Goal: Information Seeking & Learning: Compare options

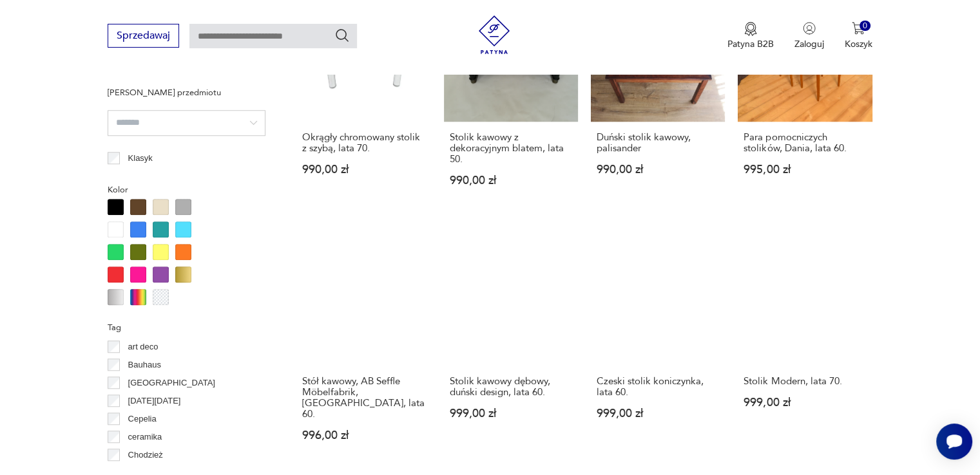
scroll to position [1178, 0]
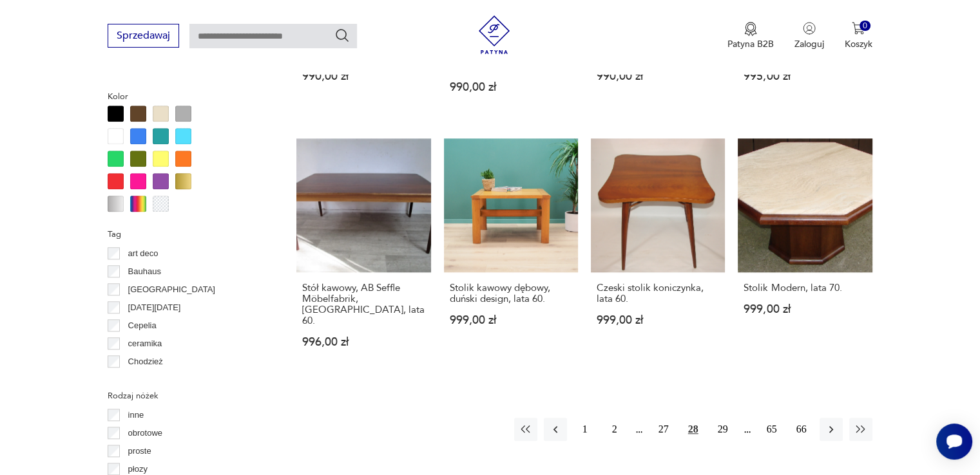
click at [117, 208] on div at bounding box center [116, 204] width 16 height 16
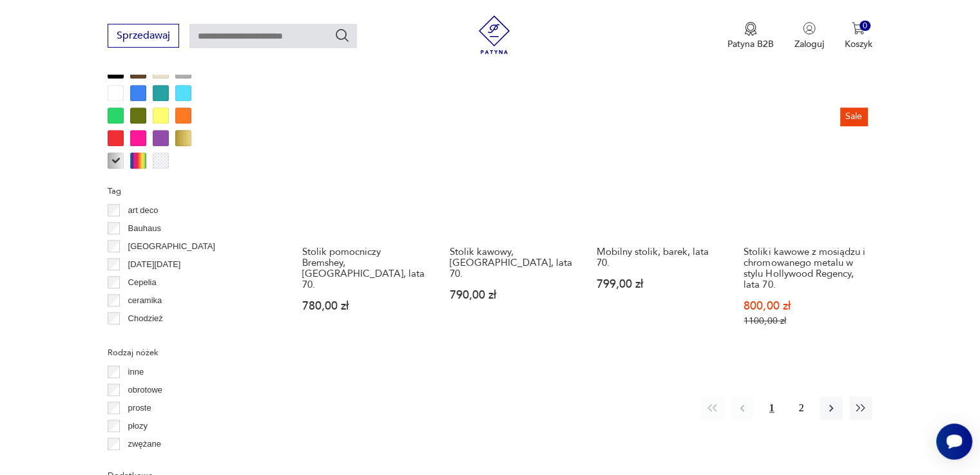
scroll to position [1243, 0]
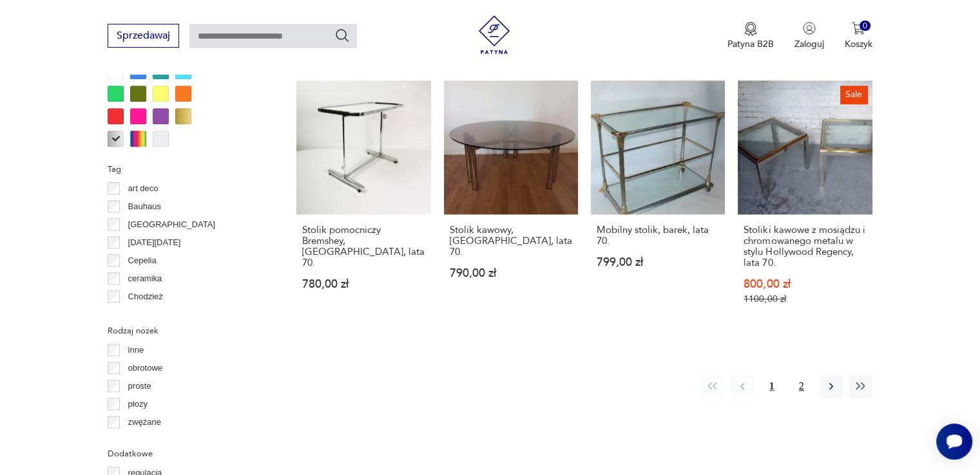
click at [800, 375] on button "2" at bounding box center [801, 386] width 23 height 23
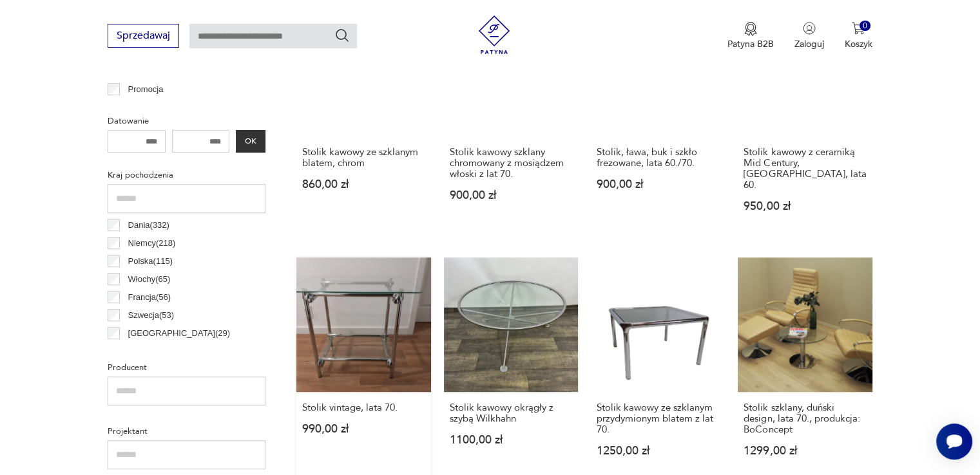
scroll to position [599, 0]
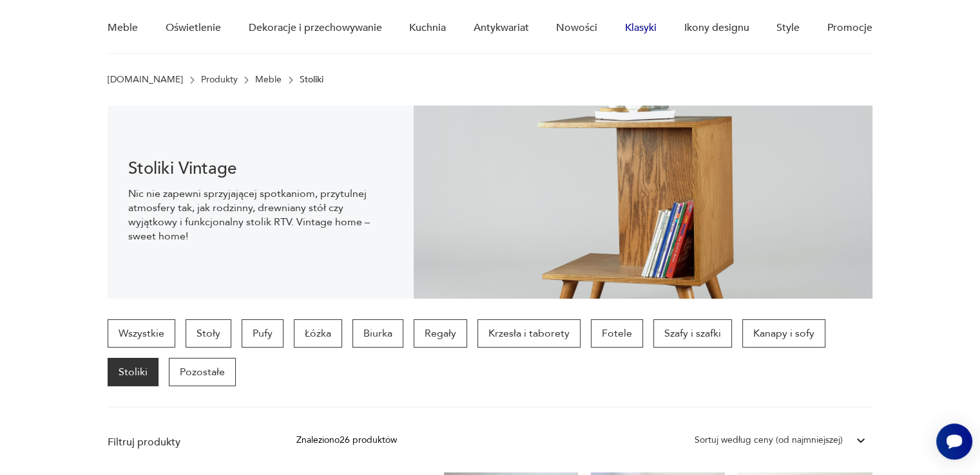
scroll to position [129, 0]
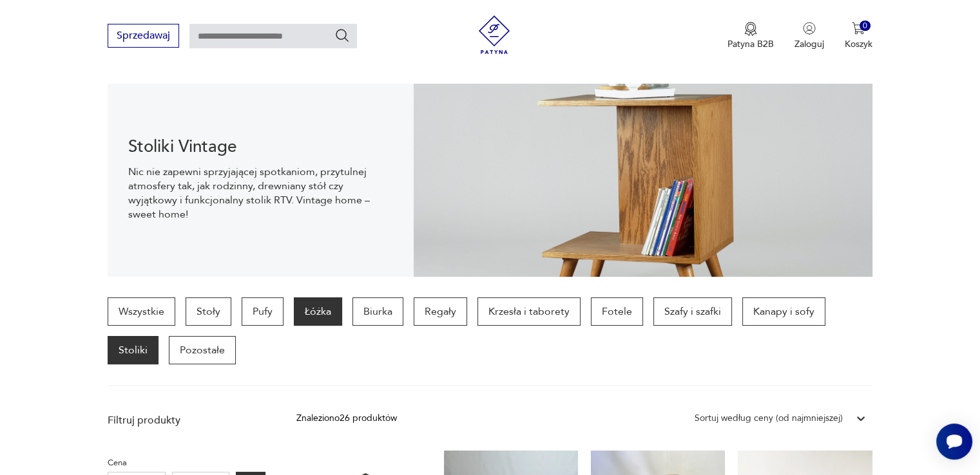
click at [301, 312] on p "Łóżka" at bounding box center [318, 312] width 48 height 28
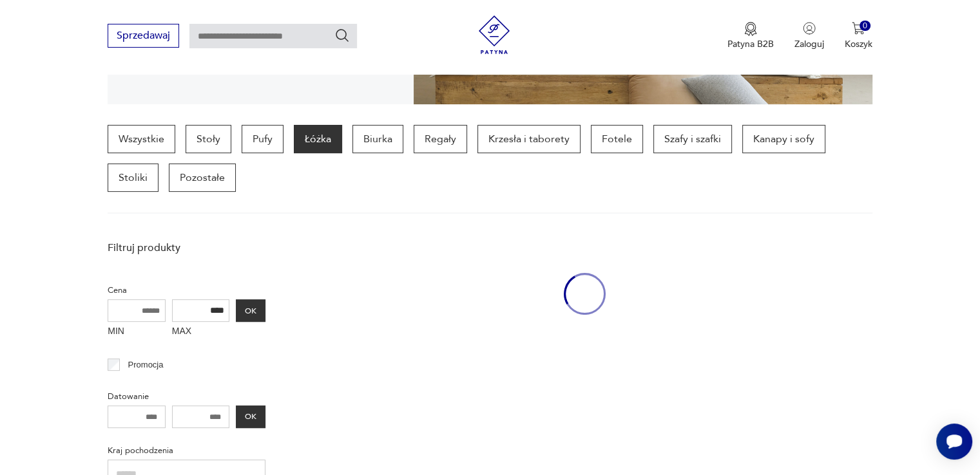
scroll to position [341, 0]
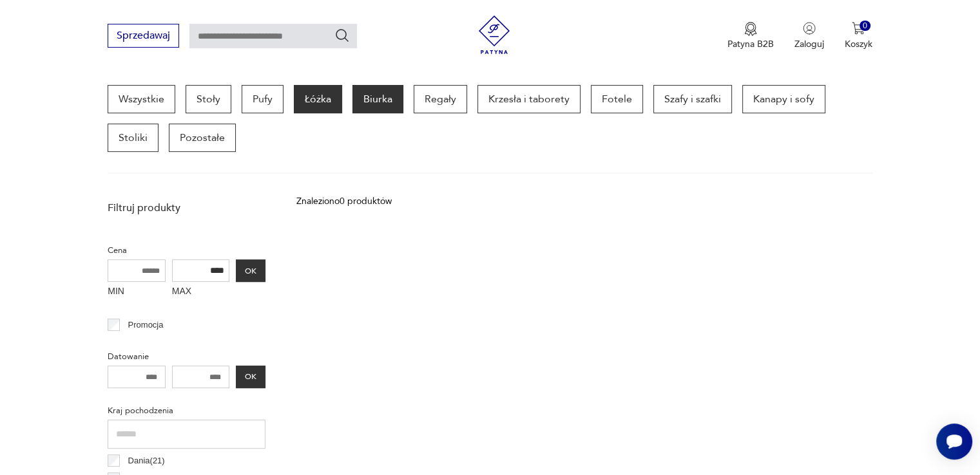
click at [374, 91] on p "Biurka" at bounding box center [377, 99] width 51 height 28
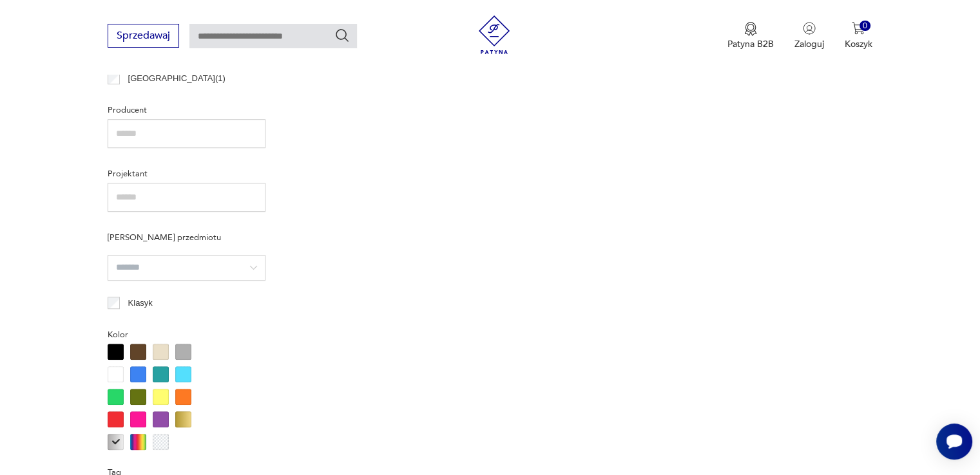
scroll to position [857, 0]
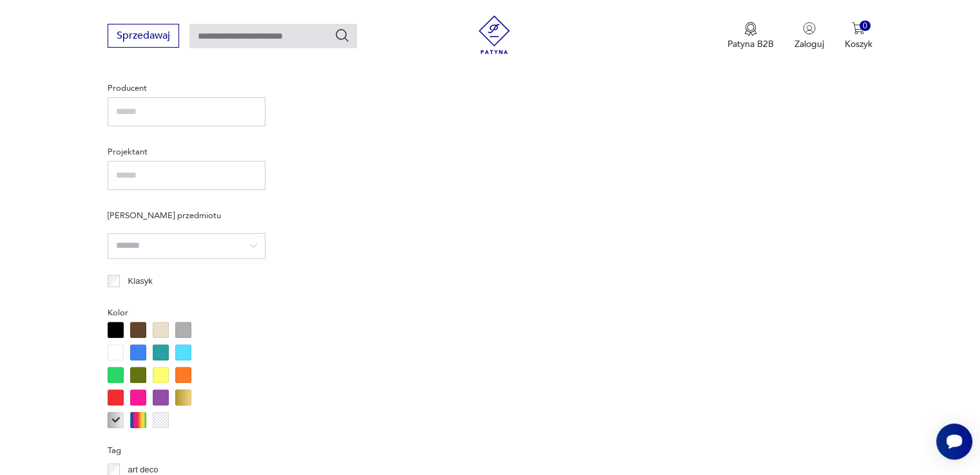
click at [121, 419] on div at bounding box center [116, 420] width 16 height 16
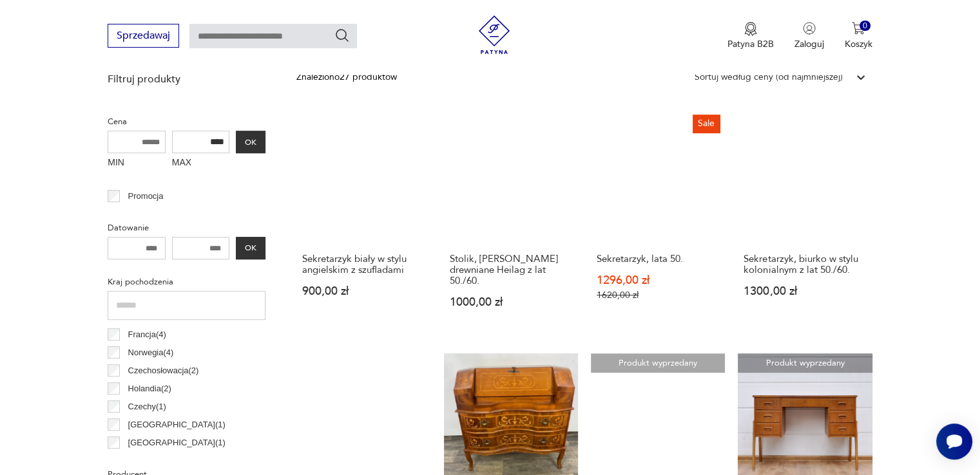
scroll to position [341, 0]
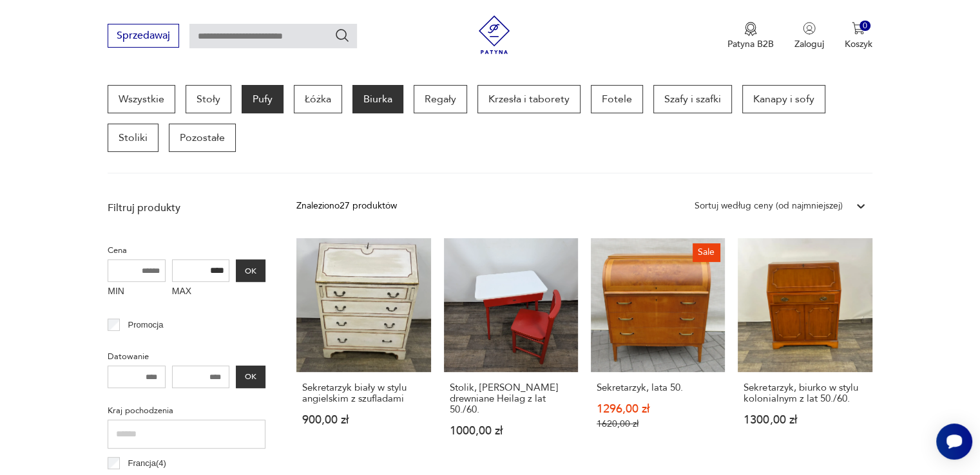
click at [265, 97] on p "Pufy" at bounding box center [262, 99] width 42 height 28
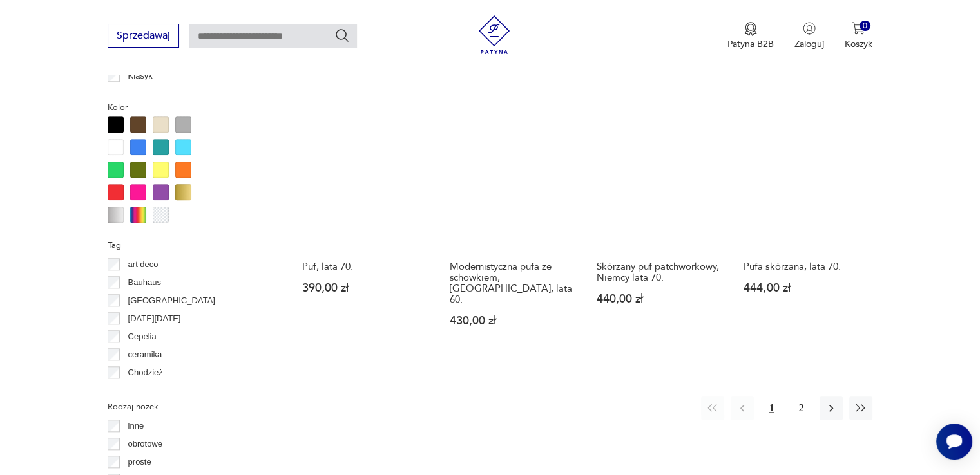
scroll to position [1243, 0]
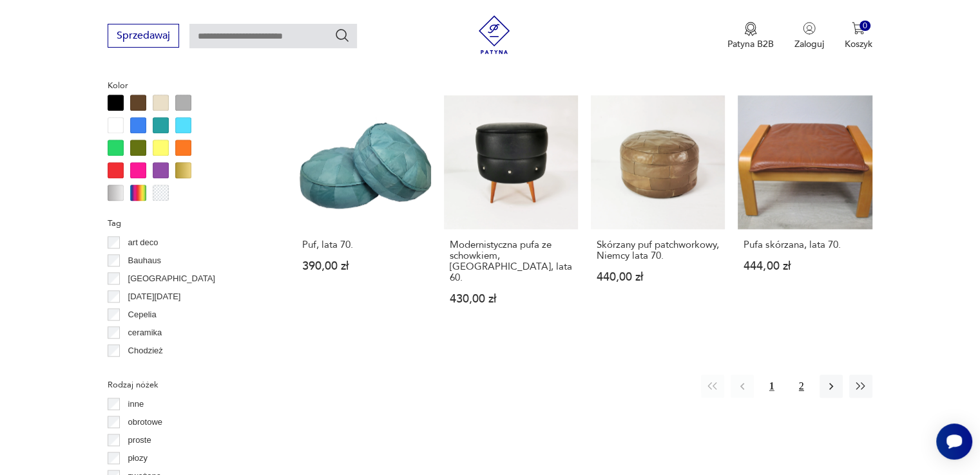
click at [795, 375] on button "2" at bounding box center [801, 386] width 23 height 23
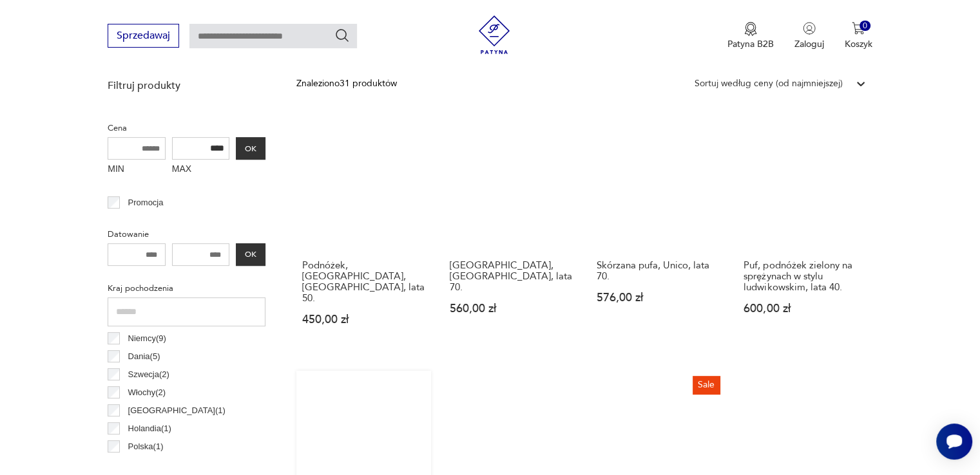
scroll to position [341, 0]
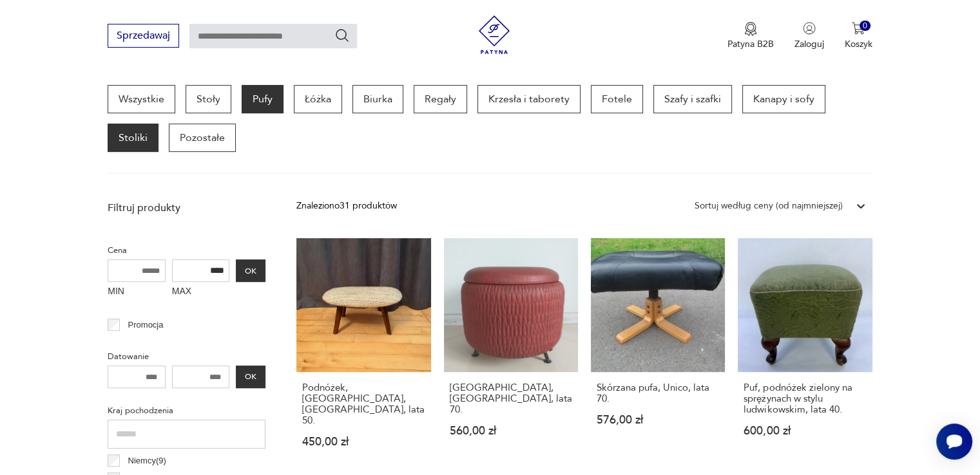
click at [138, 133] on p "Stoliki" at bounding box center [133, 138] width 51 height 28
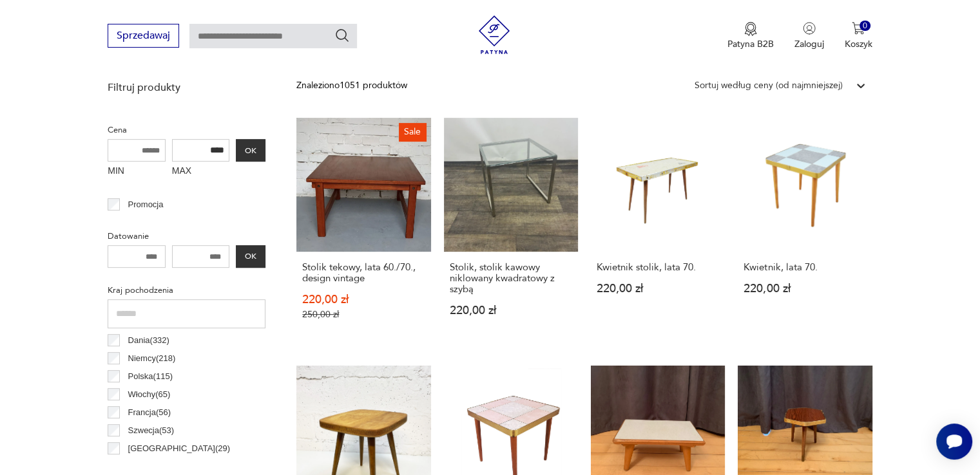
scroll to position [341, 0]
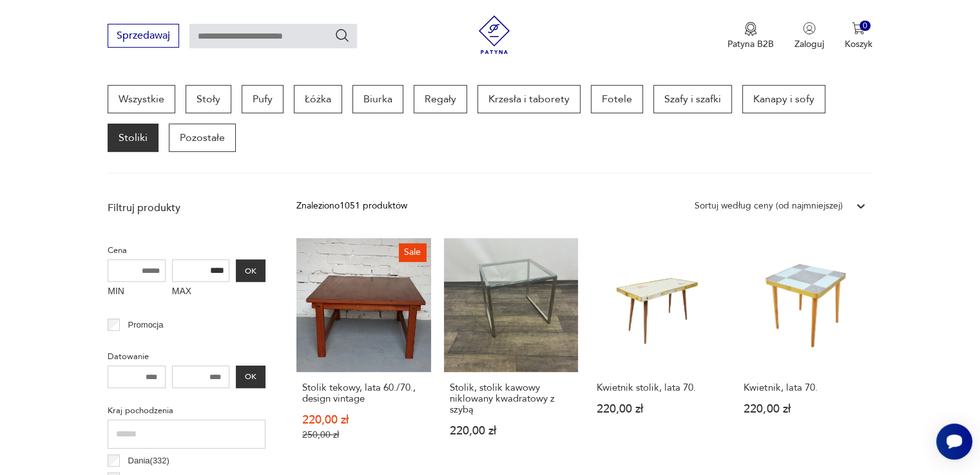
click at [299, 36] on input "text" at bounding box center [272, 36] width 167 height 24
type input "********"
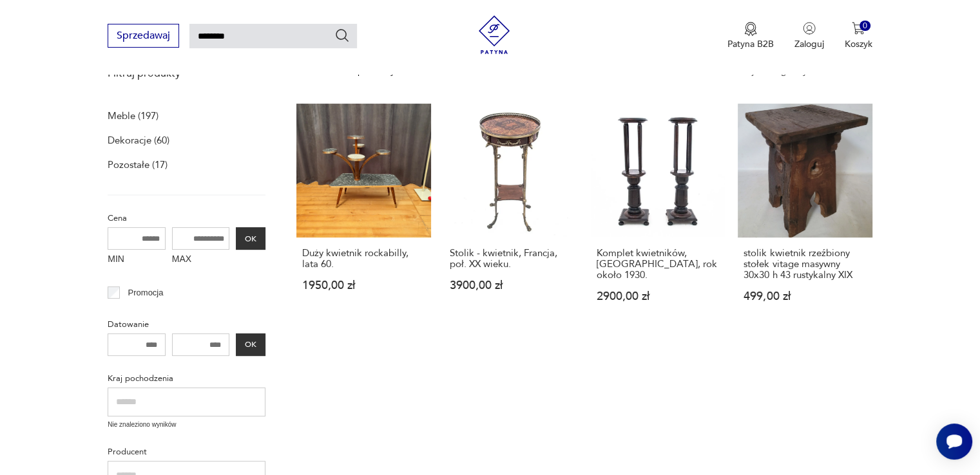
scroll to position [46, 0]
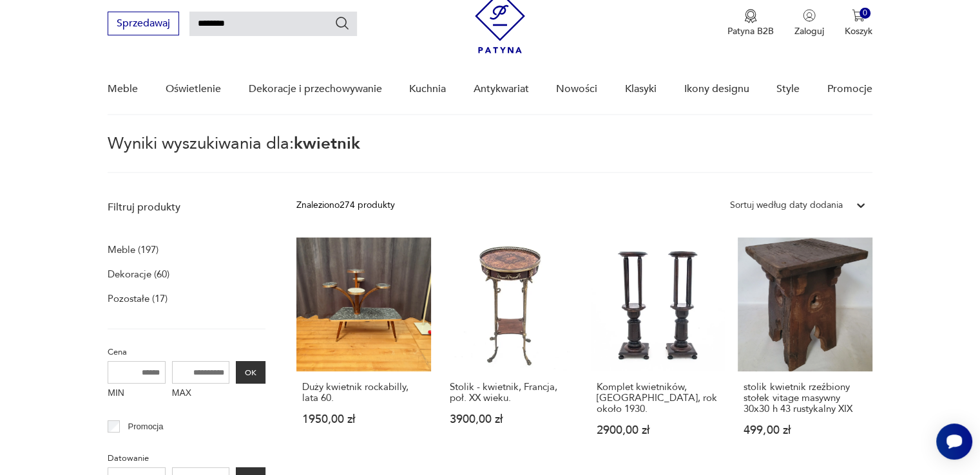
click at [846, 206] on div "Sortuj według daty dodania" at bounding box center [786, 205] width 126 height 17
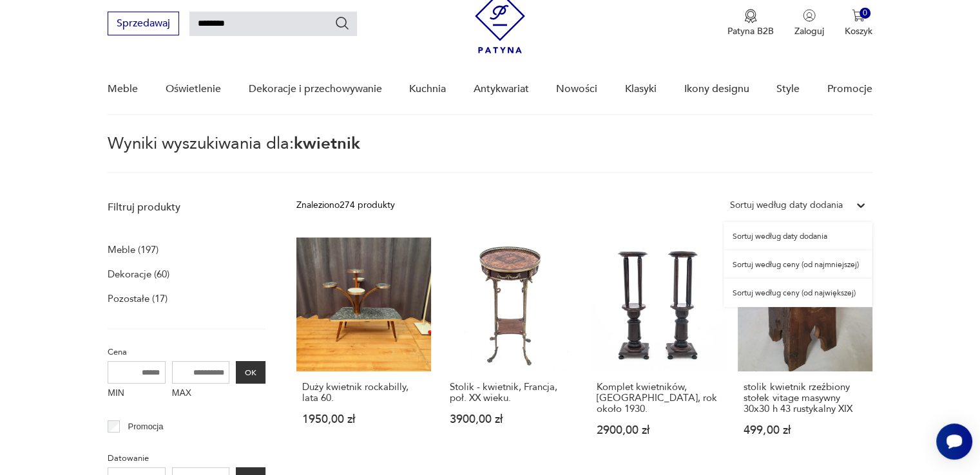
click at [800, 267] on div "Sortuj według ceny (od najmniejszej)" at bounding box center [797, 265] width 149 height 28
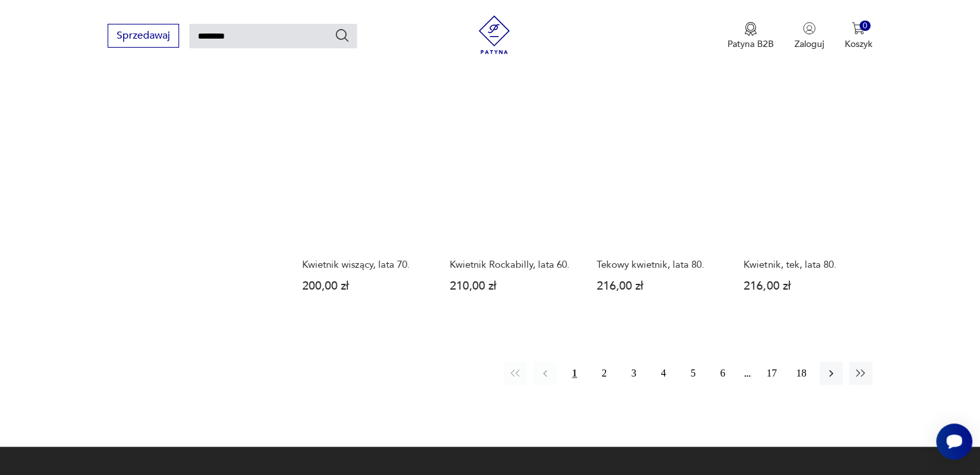
scroll to position [947, 0]
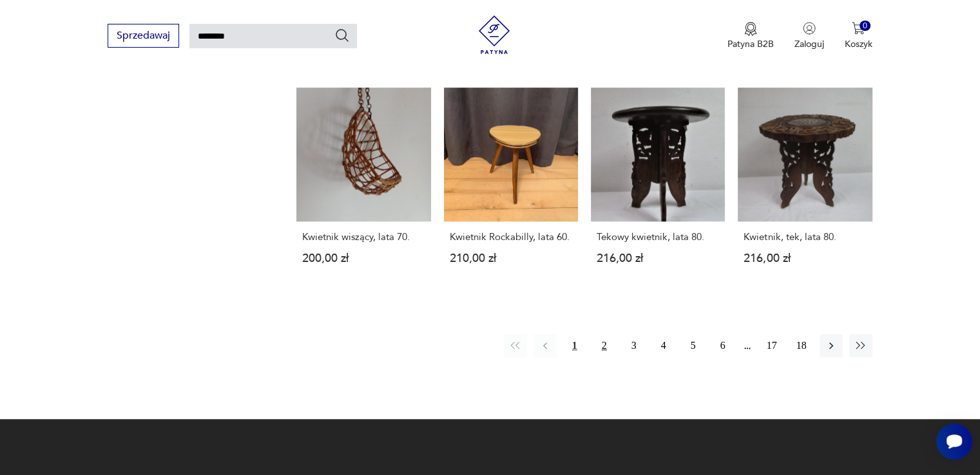
click at [606, 347] on button "2" at bounding box center [603, 345] width 23 height 23
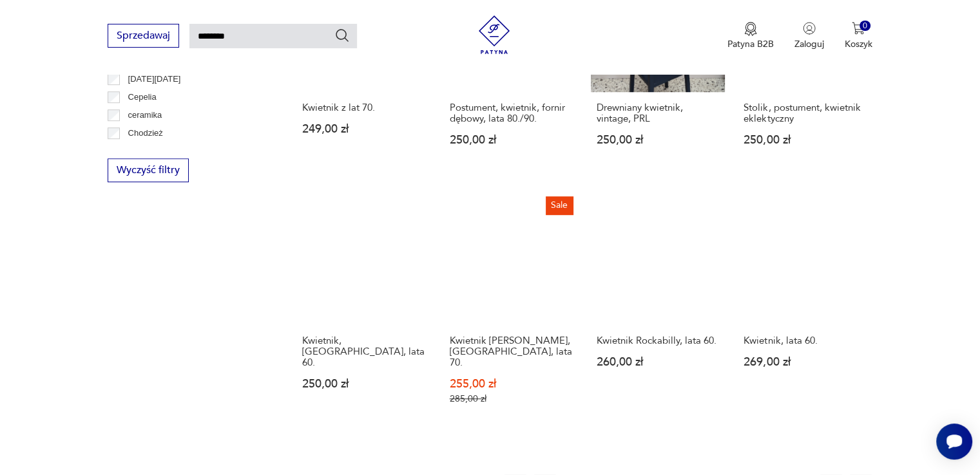
scroll to position [819, 0]
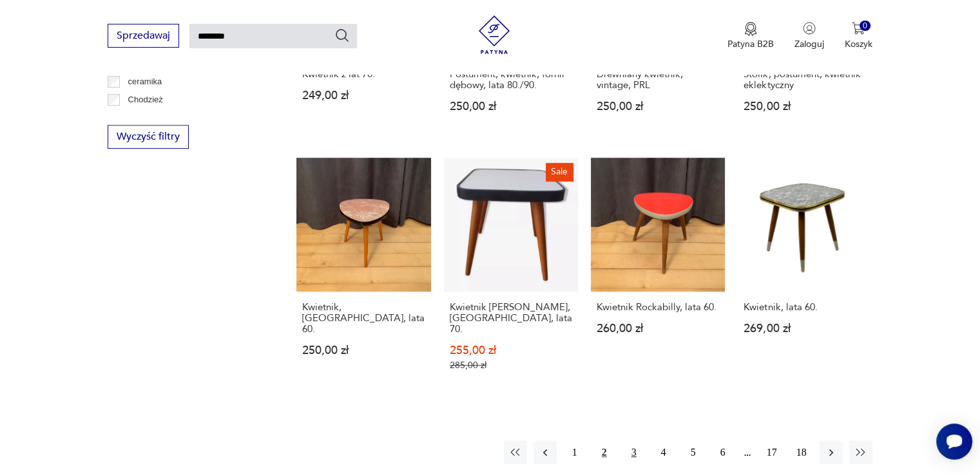
click at [622, 446] on button "3" at bounding box center [633, 452] width 23 height 23
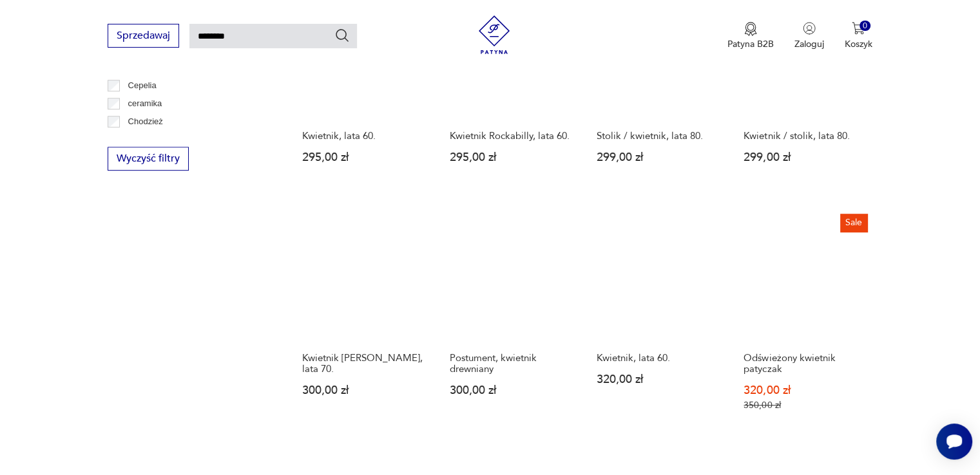
scroll to position [819, 0]
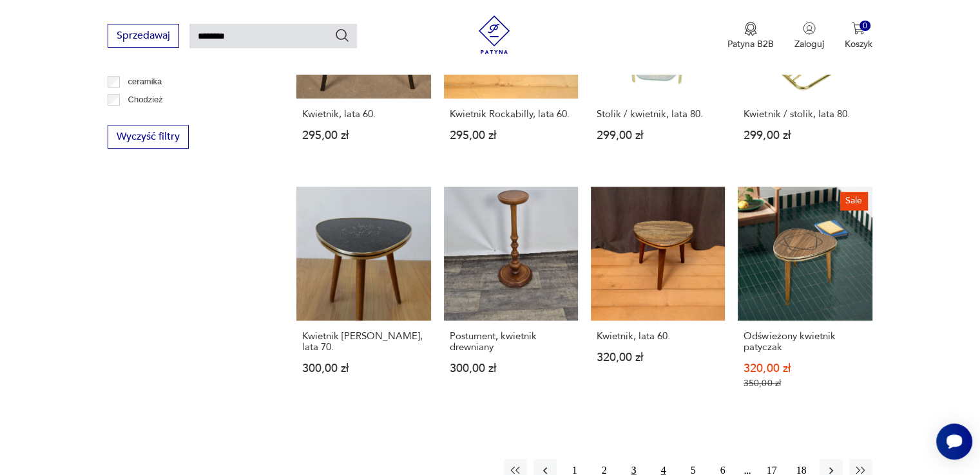
click at [664, 459] on button "4" at bounding box center [663, 470] width 23 height 23
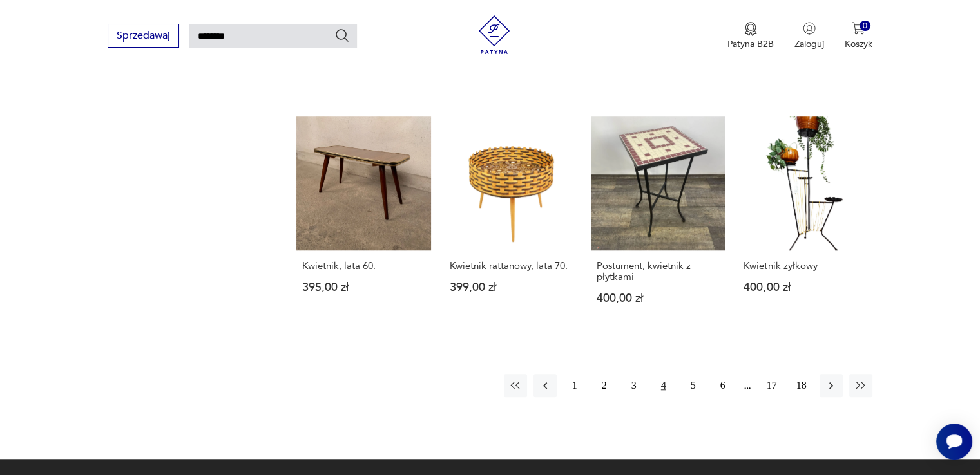
scroll to position [947, 0]
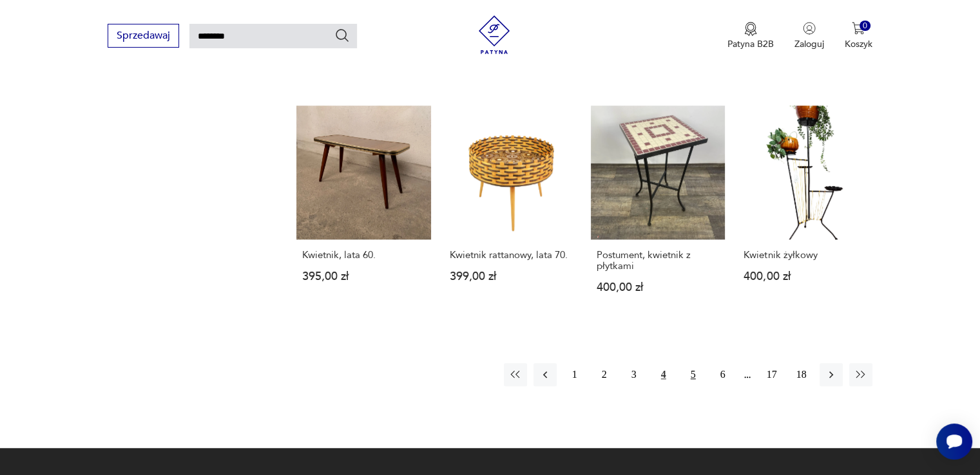
click at [693, 363] on button "5" at bounding box center [692, 374] width 23 height 23
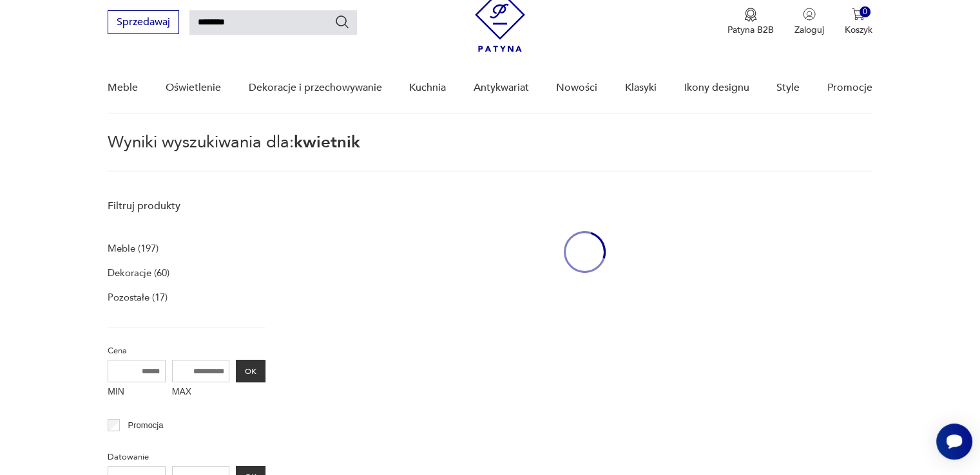
scroll to position [46, 0]
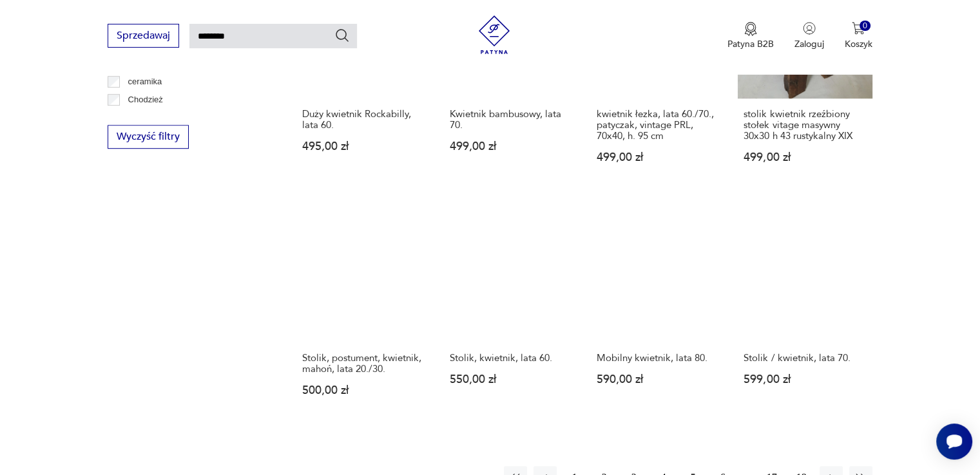
scroll to position [947, 0]
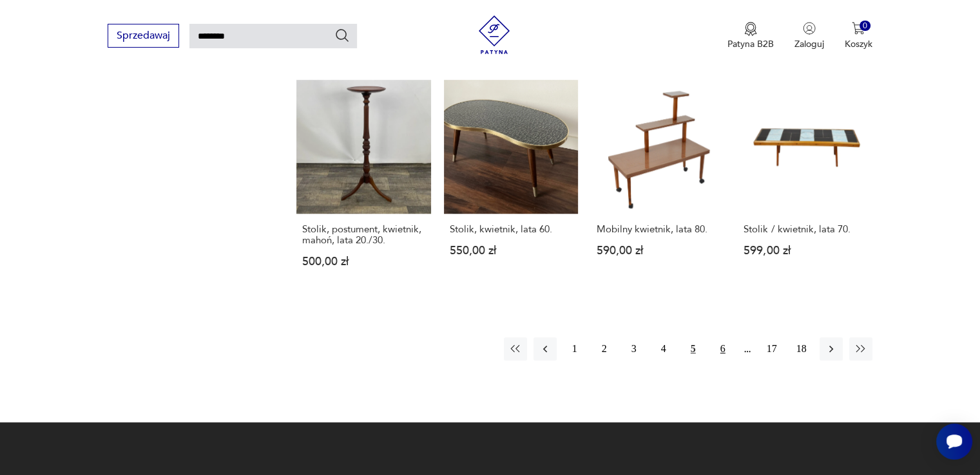
click at [720, 351] on button "6" at bounding box center [722, 348] width 23 height 23
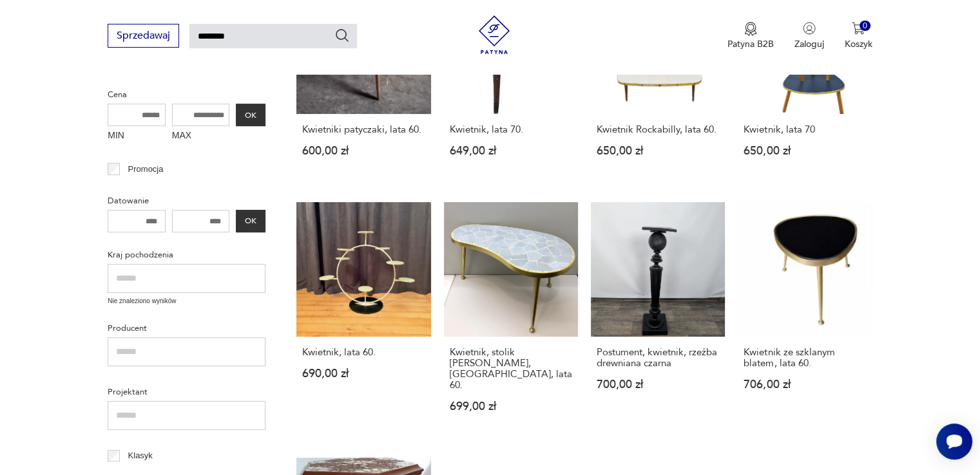
scroll to position [432, 0]
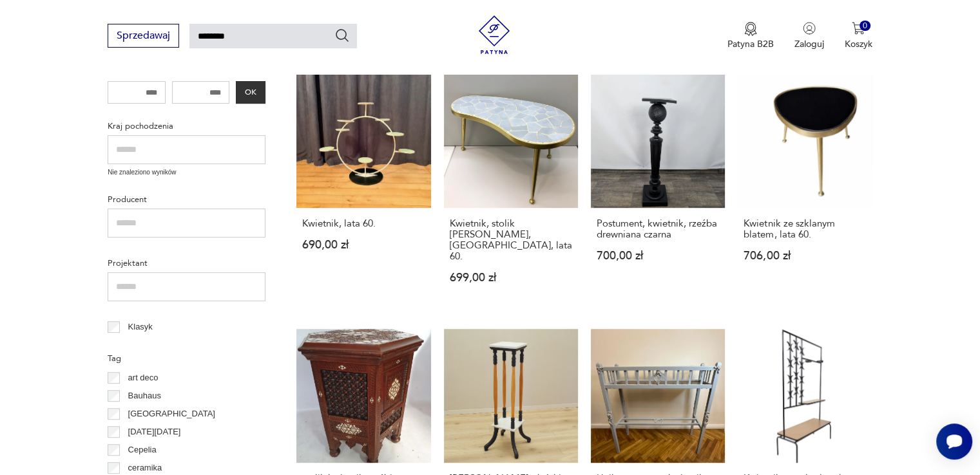
click at [943, 268] on section "Filtruj produkty Meble (197) Dekoracje (60) Pozostałe (17) Cena MIN MAX OK Prom…" at bounding box center [490, 372] width 980 height 1130
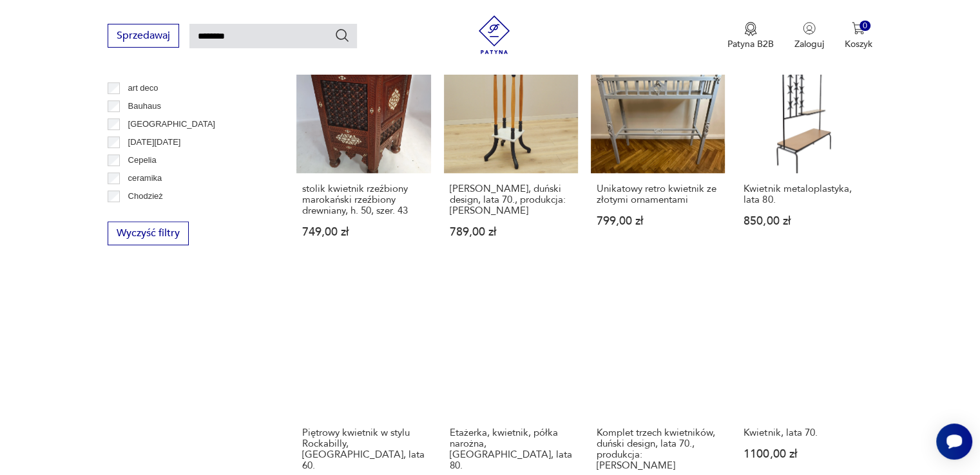
scroll to position [819, 0]
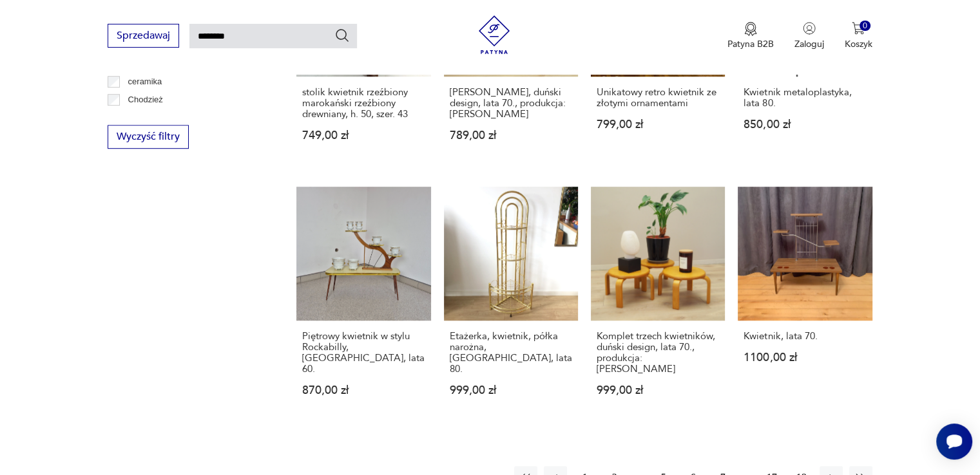
click at [726, 466] on button "7" at bounding box center [722, 477] width 23 height 23
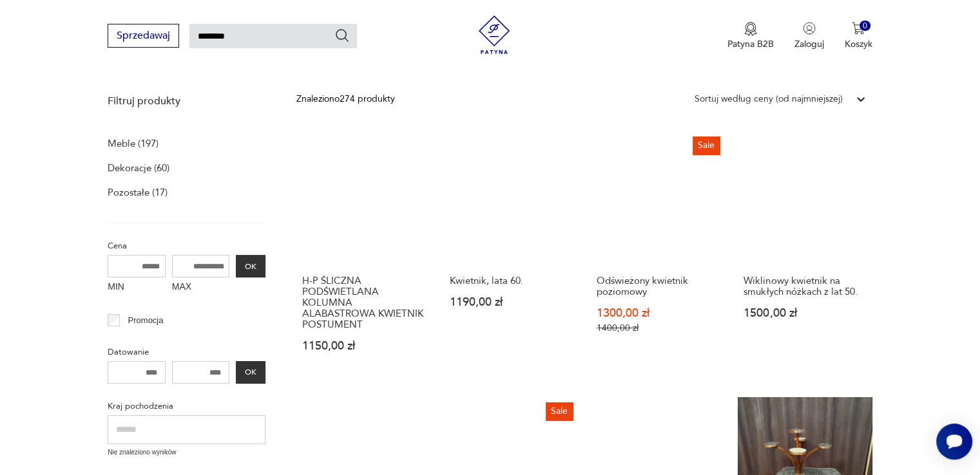
scroll to position [175, 0]
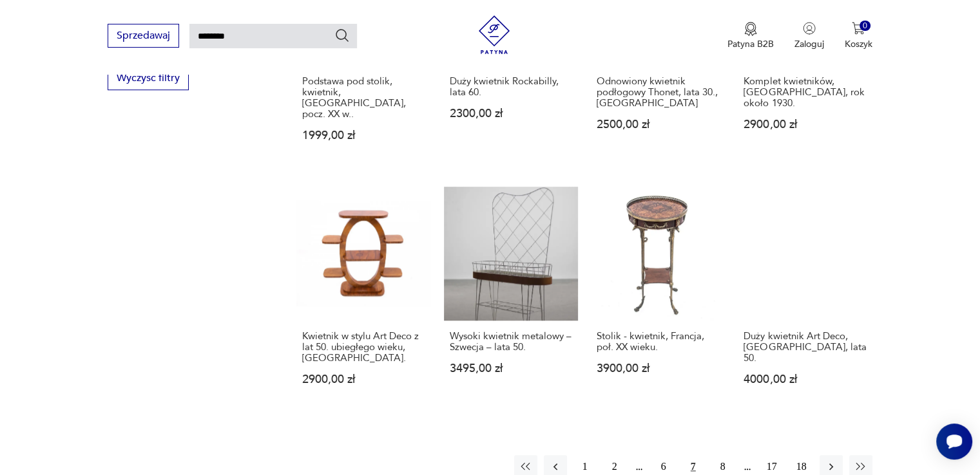
scroll to position [947, 0]
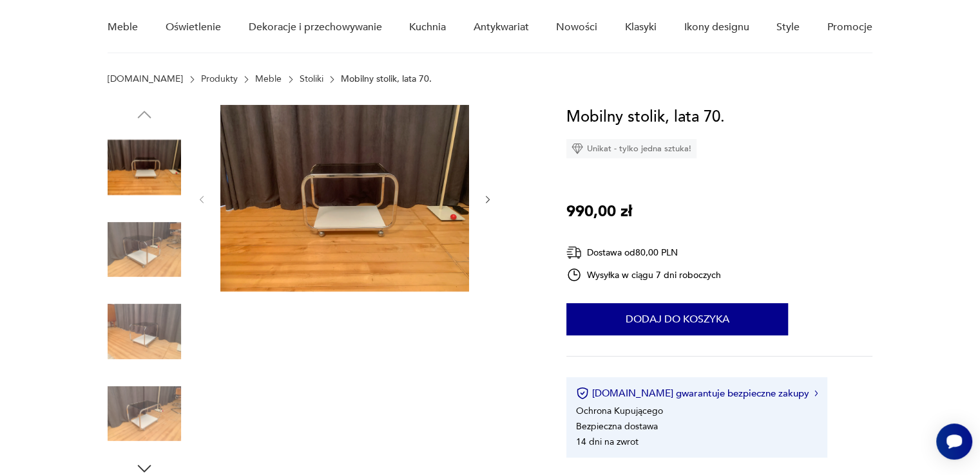
scroll to position [129, 0]
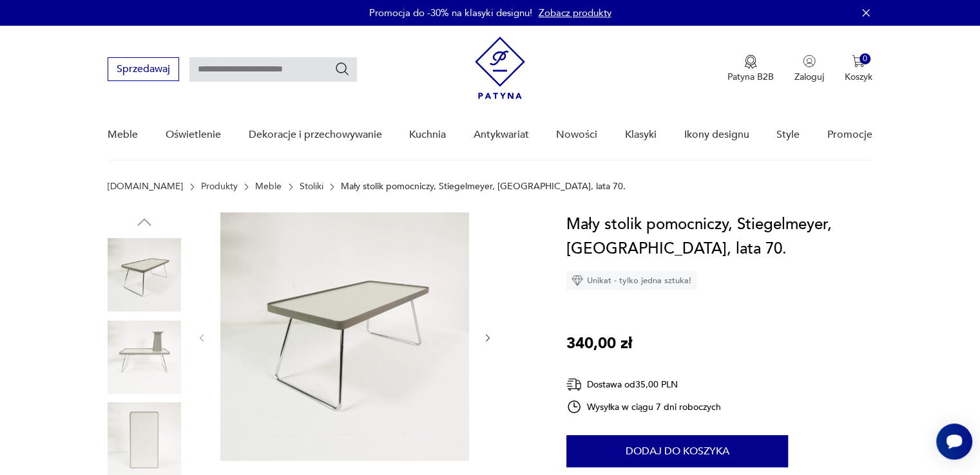
click at [118, 364] on img at bounding box center [144, 357] width 73 height 73
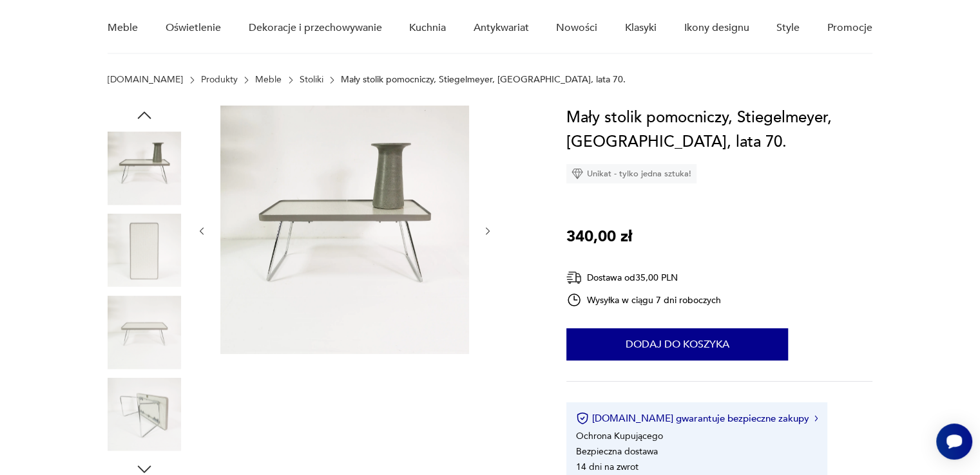
scroll to position [129, 0]
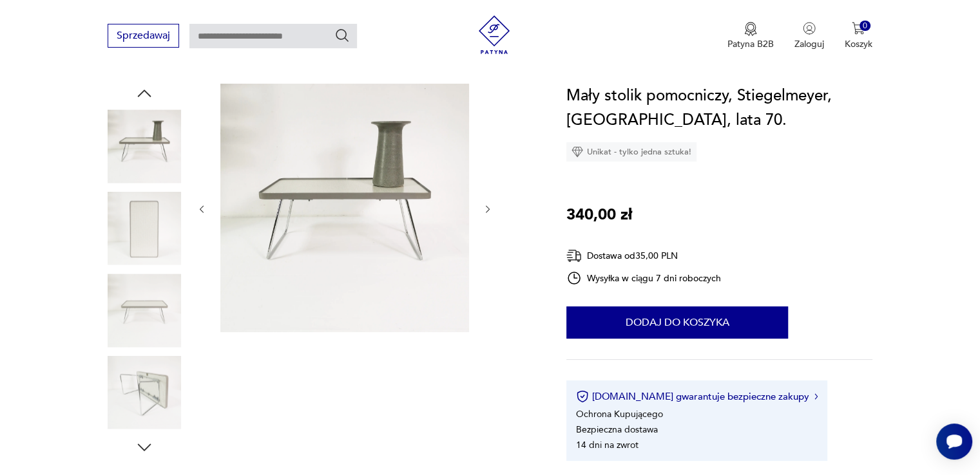
click at [131, 311] on img at bounding box center [144, 310] width 73 height 73
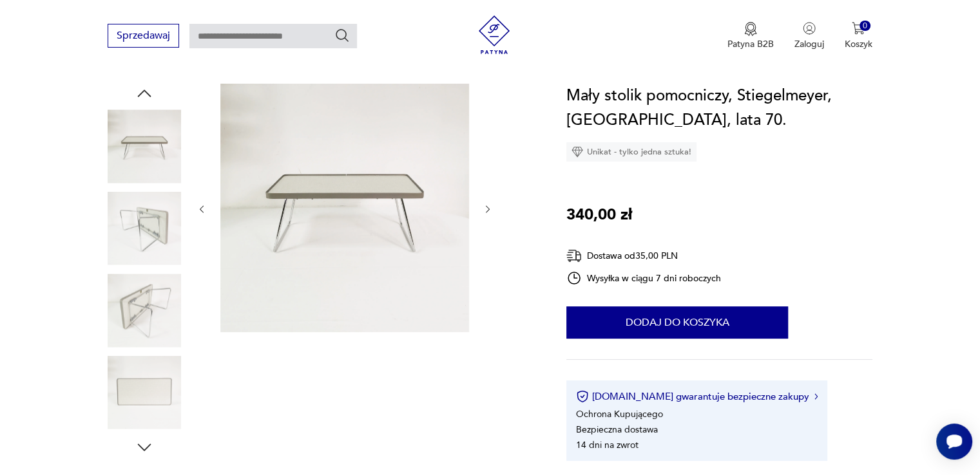
click at [158, 298] on img at bounding box center [144, 310] width 73 height 73
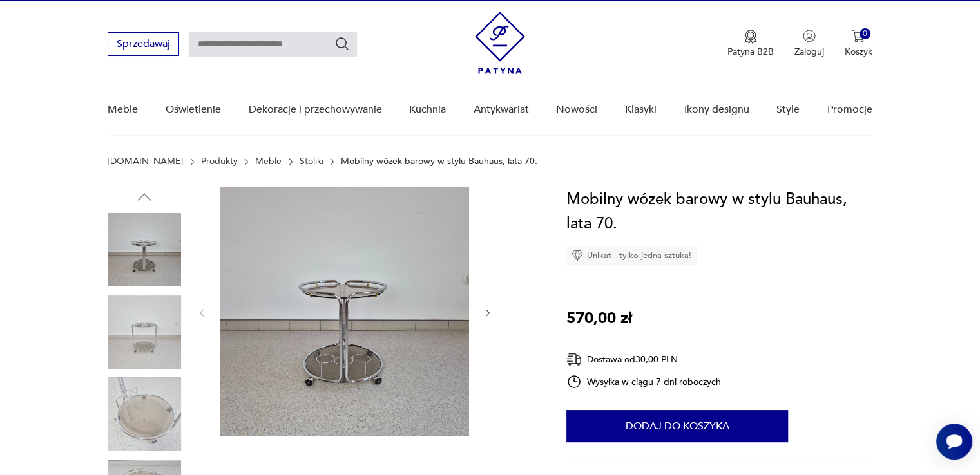
scroll to position [129, 0]
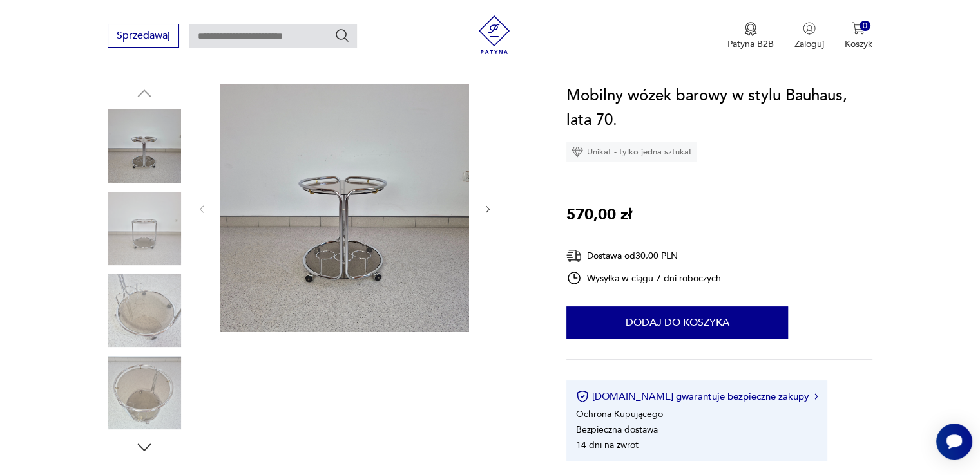
click at [180, 227] on img at bounding box center [144, 228] width 73 height 73
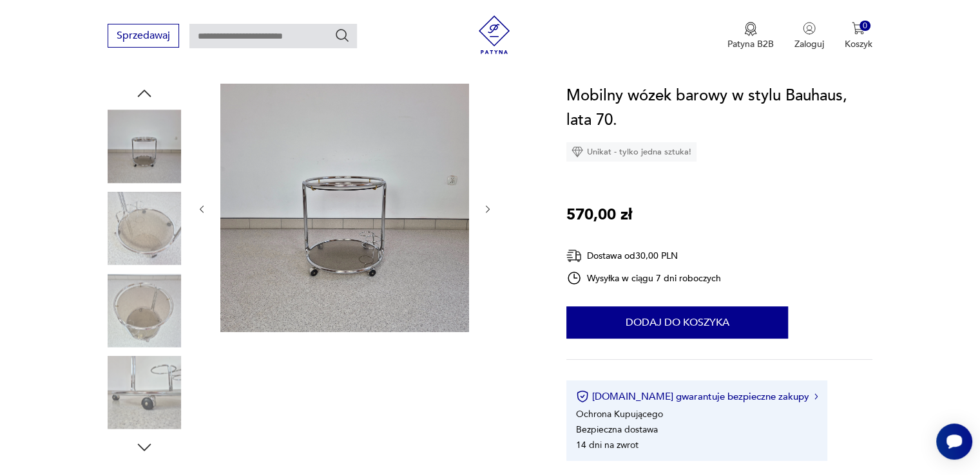
click at [136, 311] on img at bounding box center [144, 310] width 73 height 73
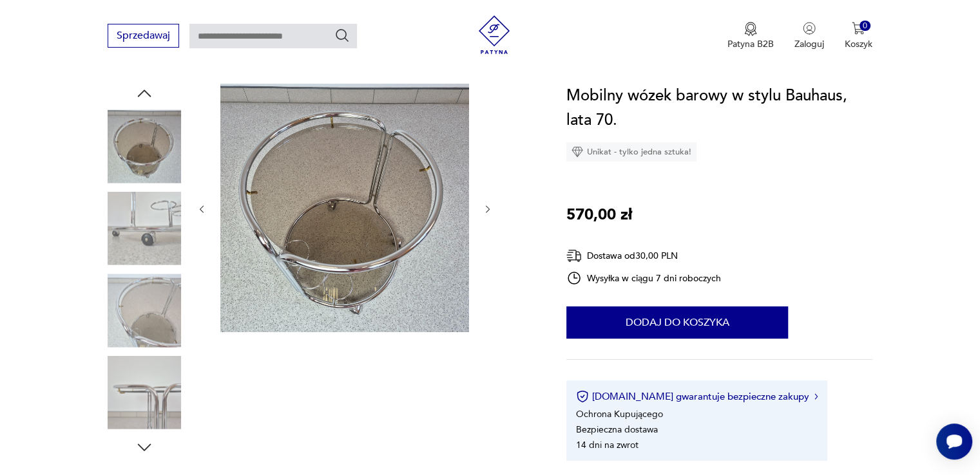
click at [146, 359] on img at bounding box center [144, 392] width 73 height 73
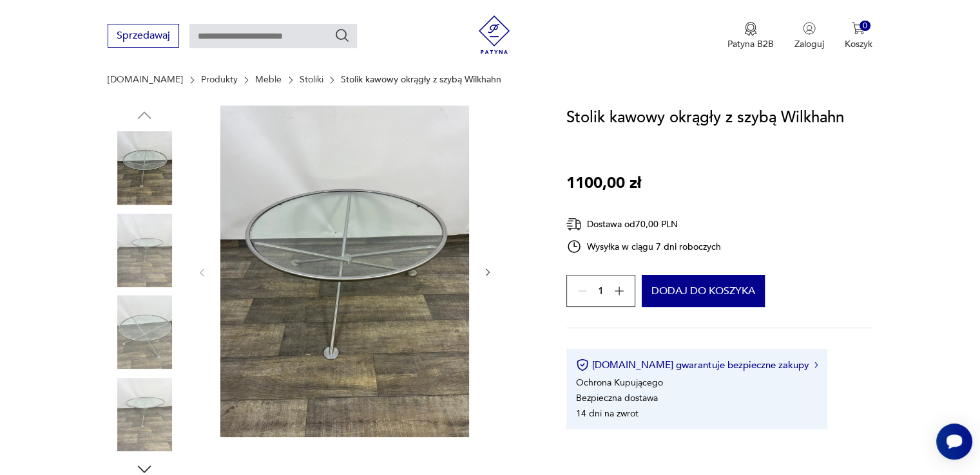
scroll to position [129, 0]
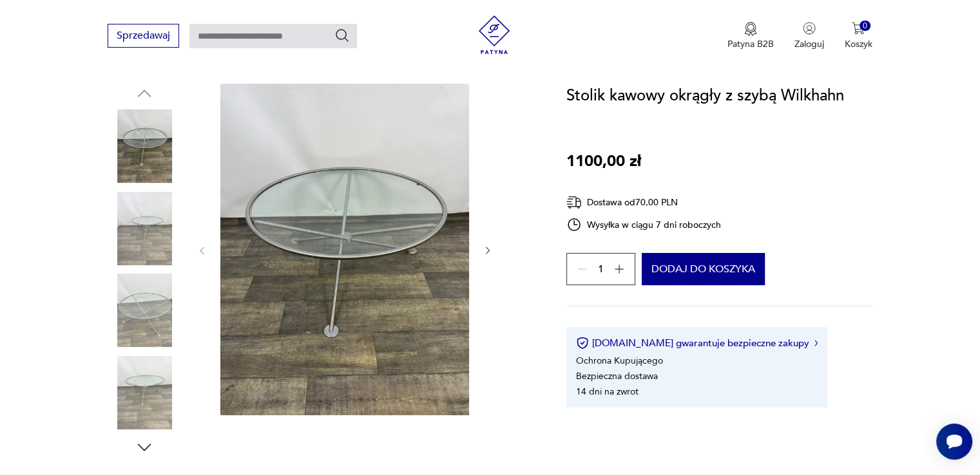
click at [149, 251] on img at bounding box center [144, 228] width 73 height 73
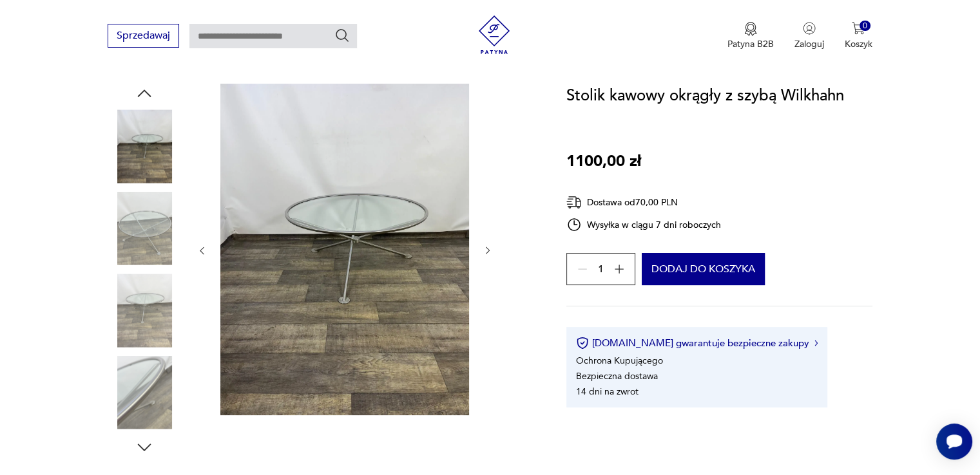
click at [155, 281] on img at bounding box center [144, 310] width 73 height 73
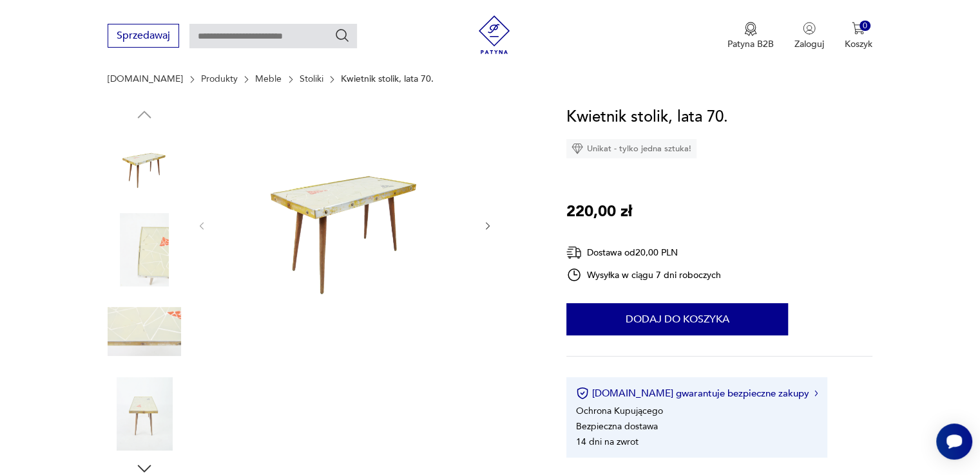
scroll to position [129, 0]
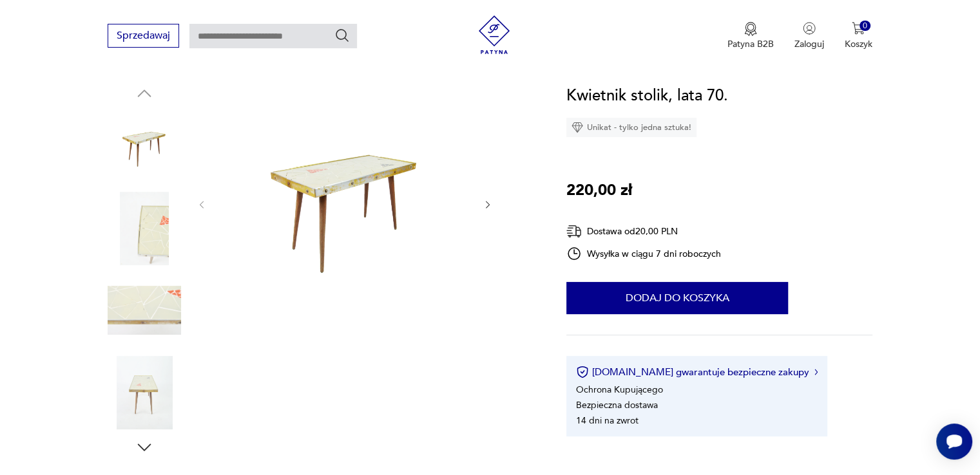
click at [150, 217] on img at bounding box center [144, 228] width 73 height 73
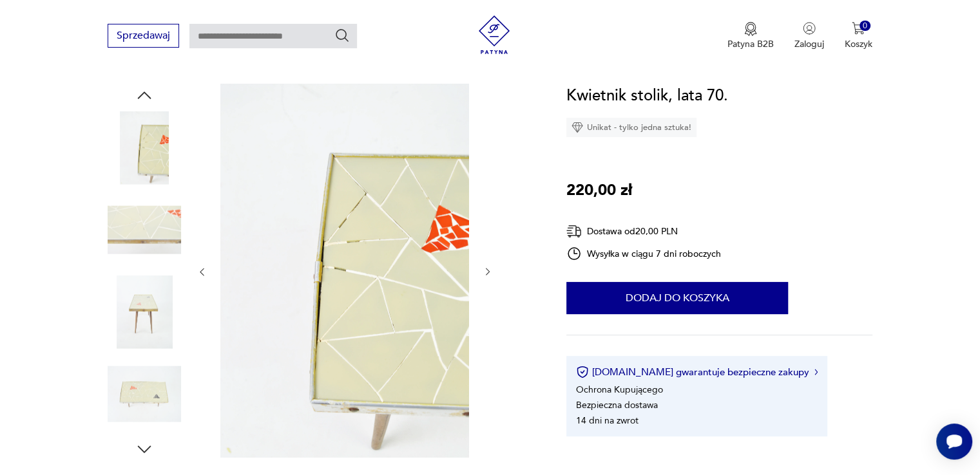
click at [138, 222] on img at bounding box center [144, 229] width 73 height 73
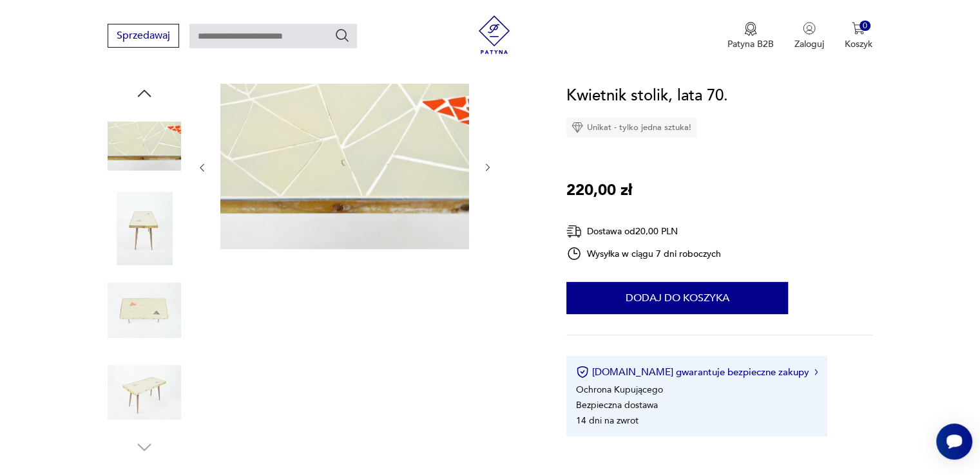
click at [153, 237] on img at bounding box center [144, 228] width 73 height 73
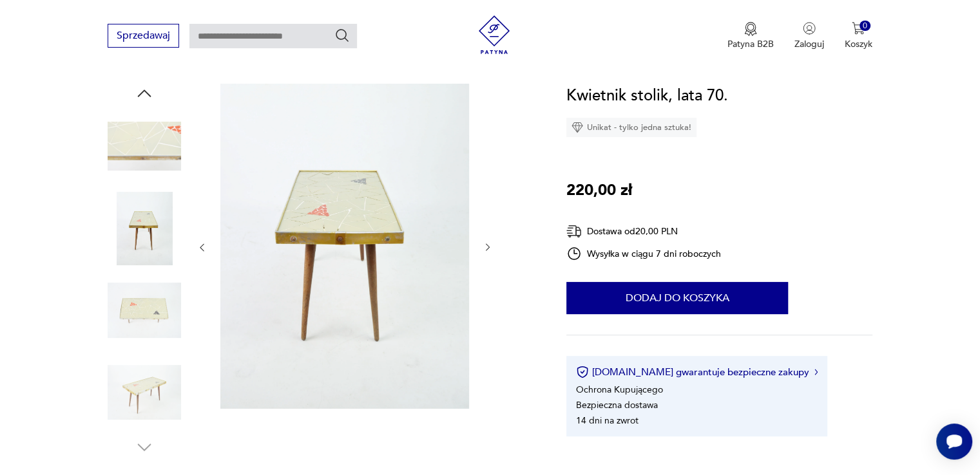
click at [147, 308] on img at bounding box center [144, 310] width 73 height 73
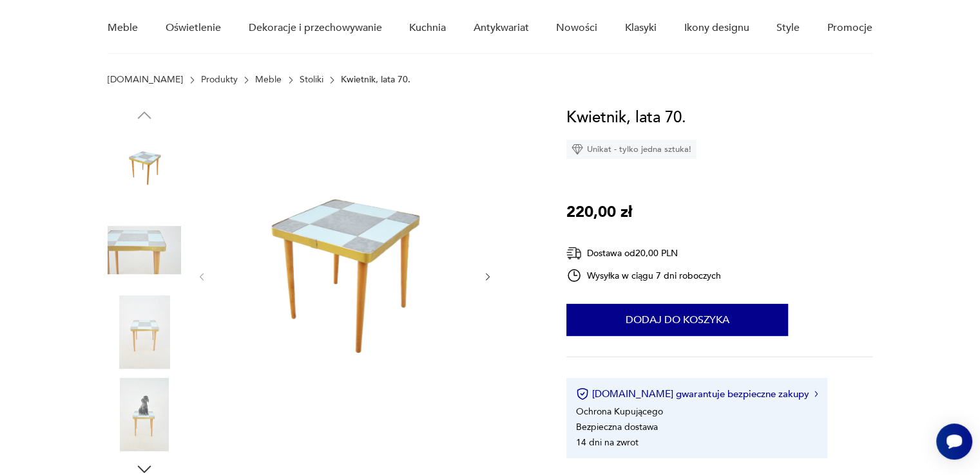
scroll to position [129, 0]
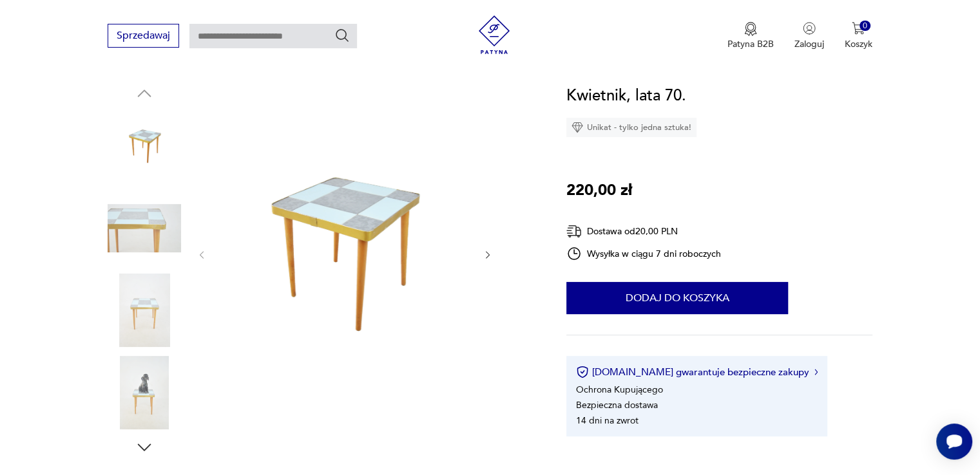
click at [167, 240] on img at bounding box center [144, 228] width 73 height 73
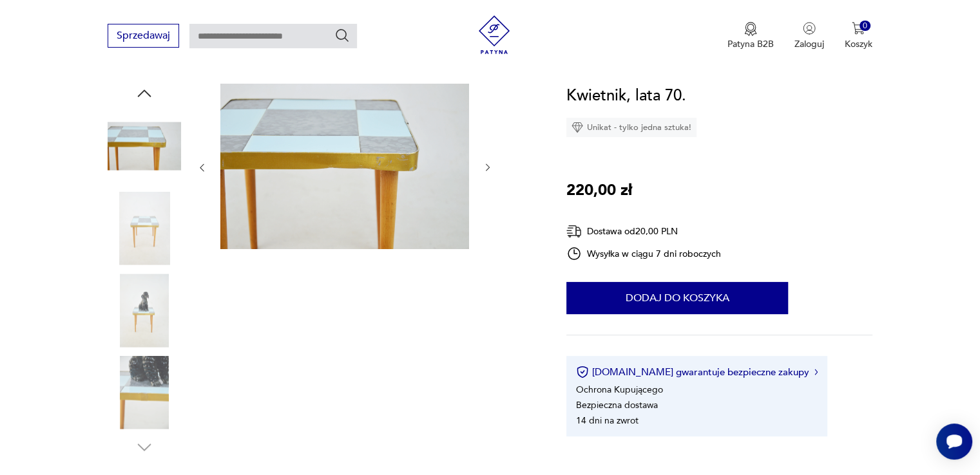
click at [142, 252] on img at bounding box center [144, 228] width 73 height 73
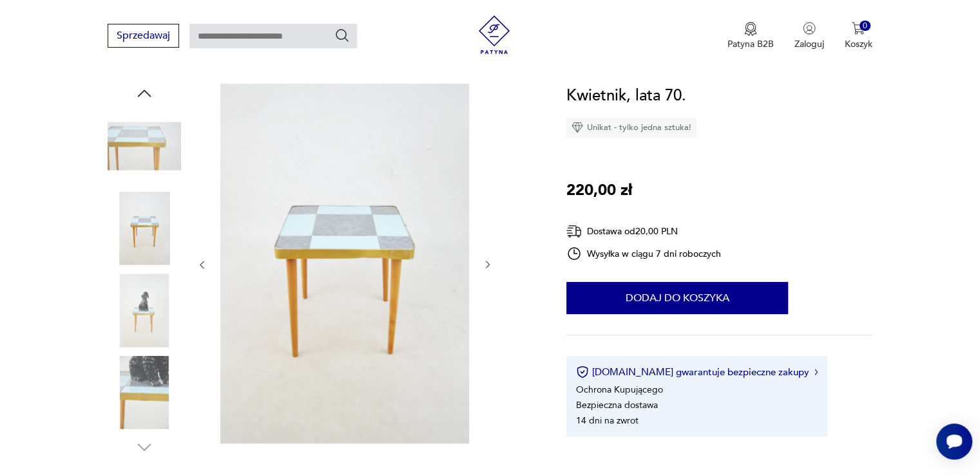
click at [147, 333] on img at bounding box center [144, 310] width 73 height 73
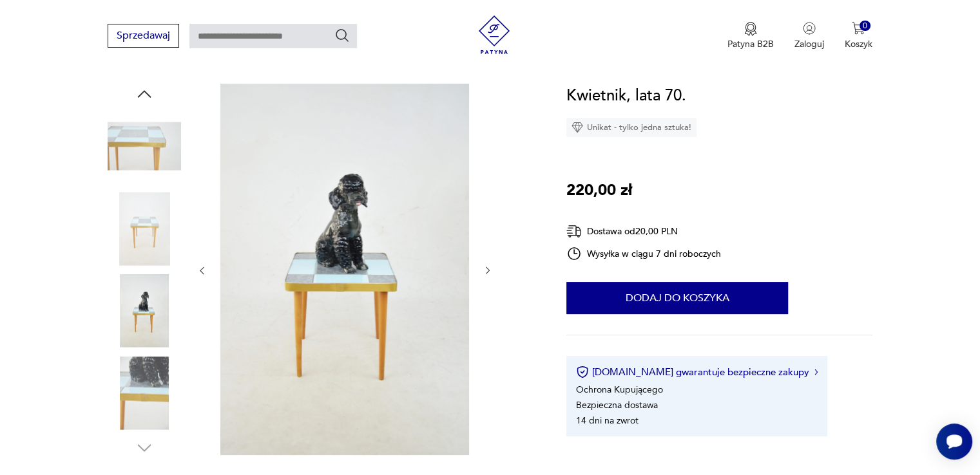
click at [142, 381] on img at bounding box center [144, 392] width 73 height 73
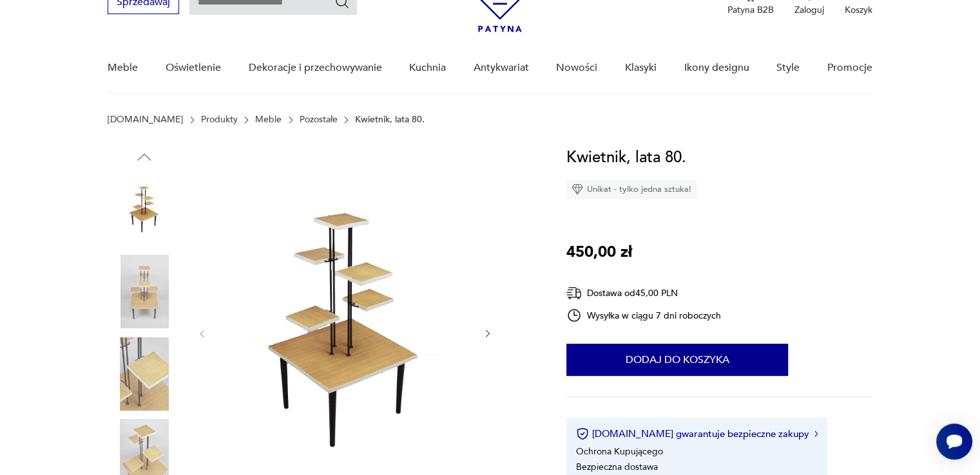
scroll to position [129, 0]
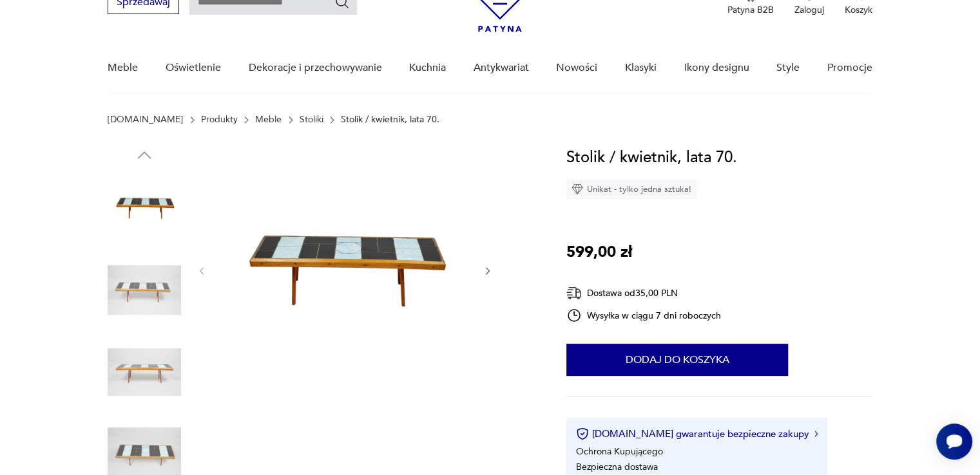
scroll to position [129, 0]
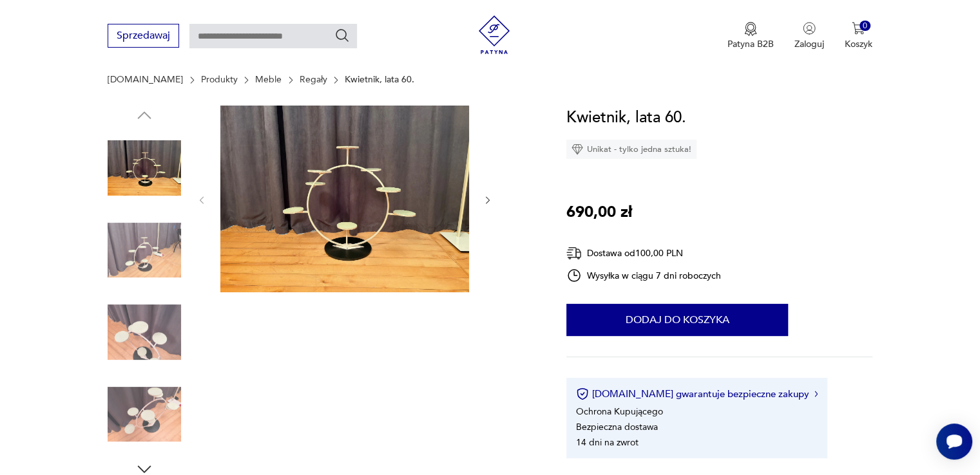
scroll to position [129, 0]
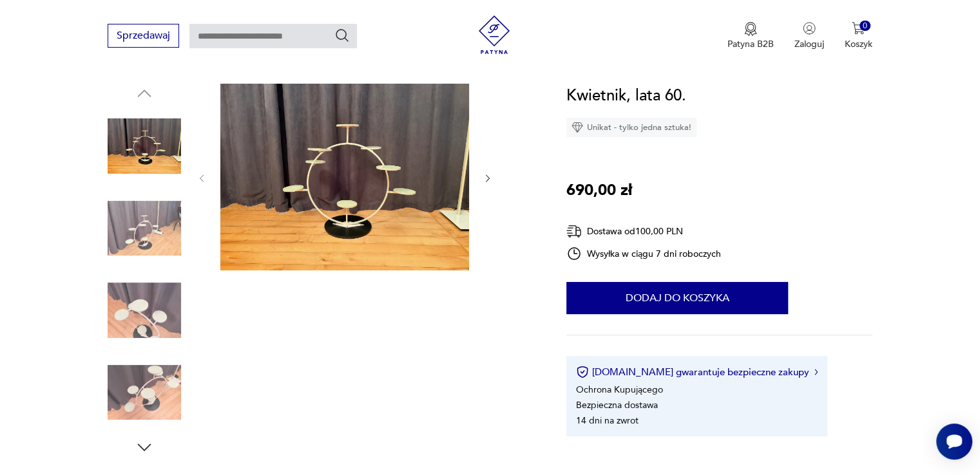
click at [346, 161] on img at bounding box center [344, 177] width 249 height 187
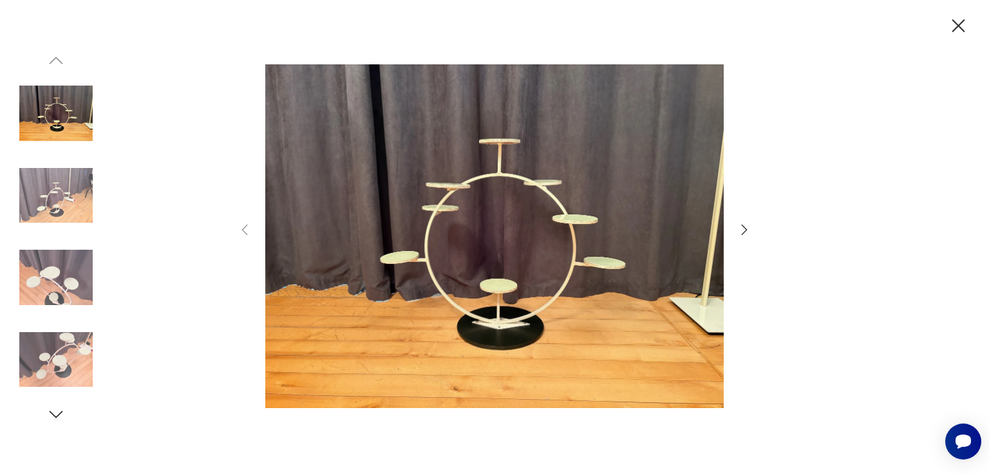
click at [502, 236] on img at bounding box center [494, 236] width 459 height 380
click at [742, 227] on icon "button" at bounding box center [744, 229] width 15 height 15
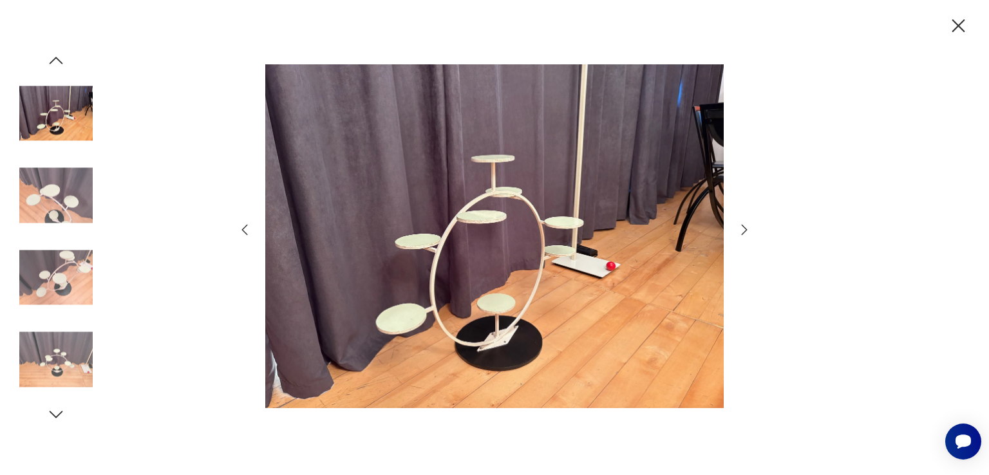
click at [742, 227] on icon "button" at bounding box center [744, 229] width 15 height 15
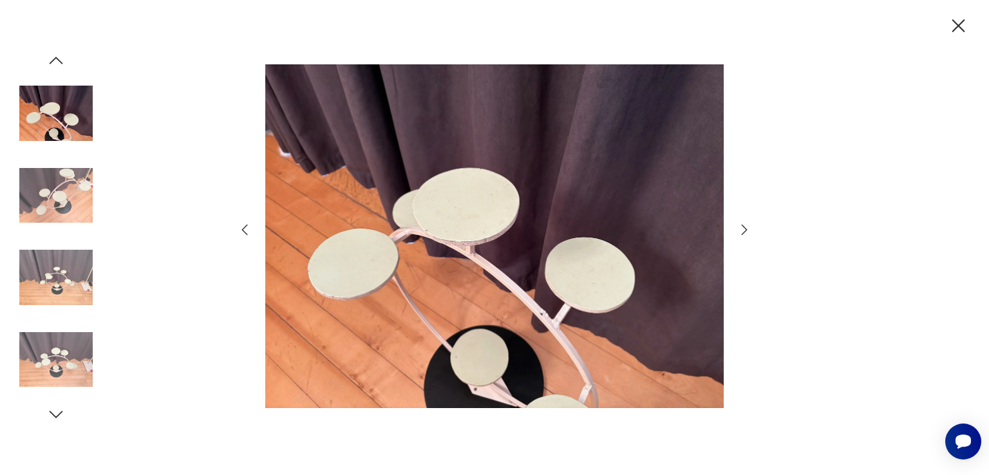
click at [956, 30] on icon "button" at bounding box center [958, 26] width 23 height 23
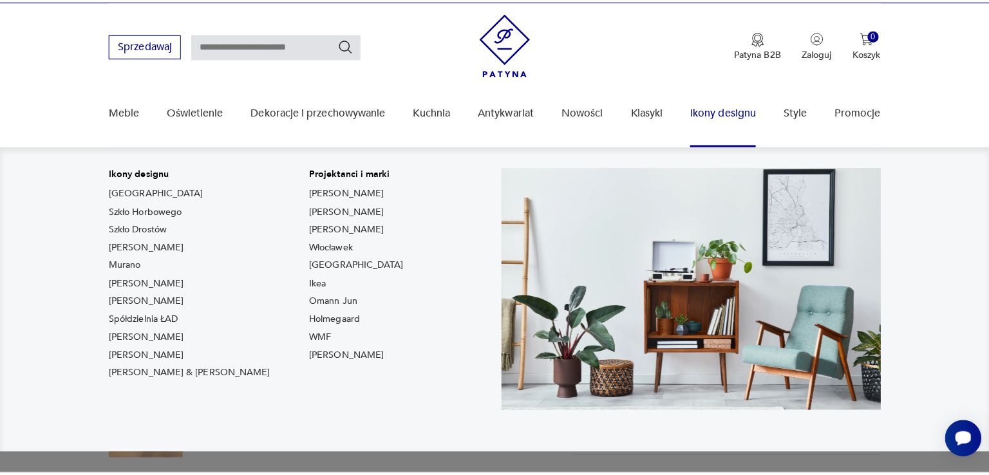
scroll to position [129, 0]
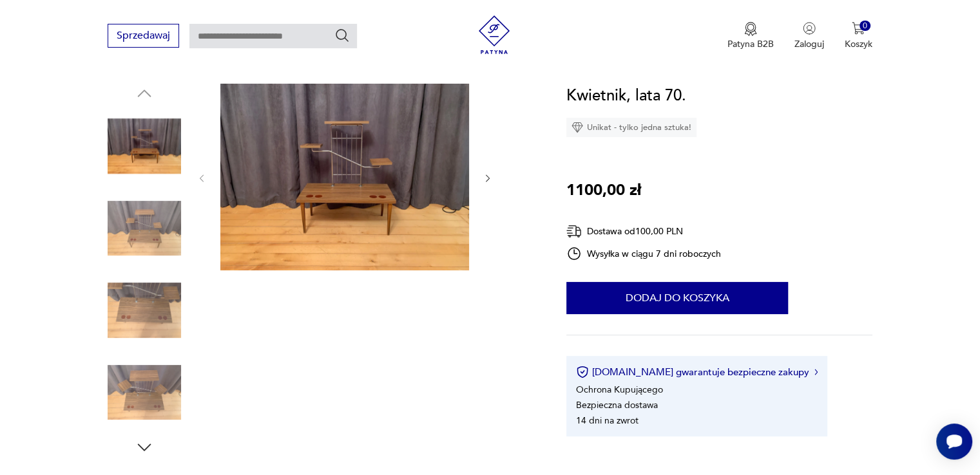
click at [345, 184] on img at bounding box center [344, 177] width 249 height 187
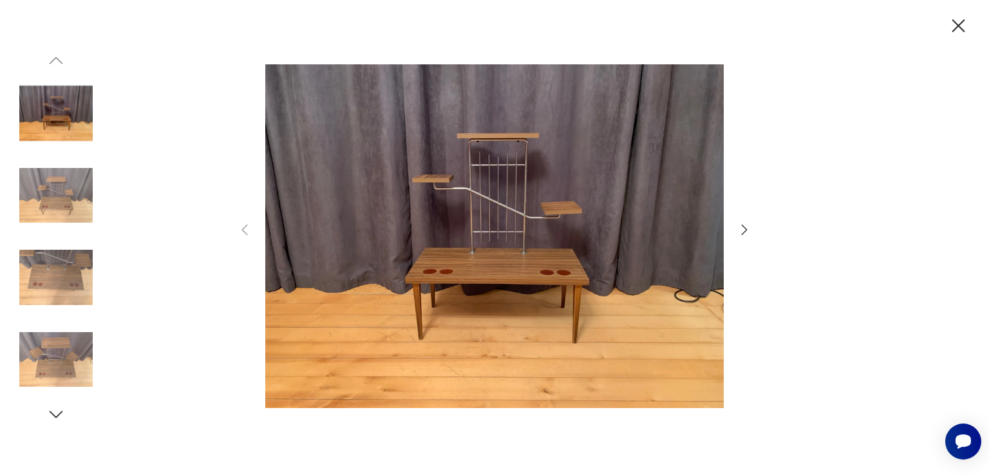
click at [504, 205] on img at bounding box center [494, 236] width 459 height 380
